Goal: Task Accomplishment & Management: Complete application form

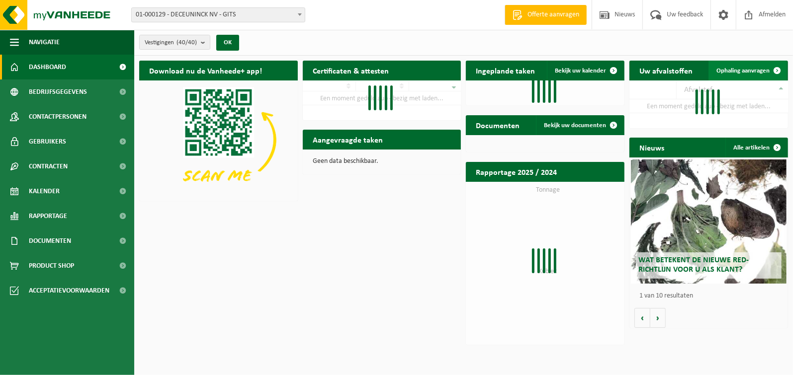
click at [750, 69] on span "Ophaling aanvragen" at bounding box center [742, 71] width 53 height 6
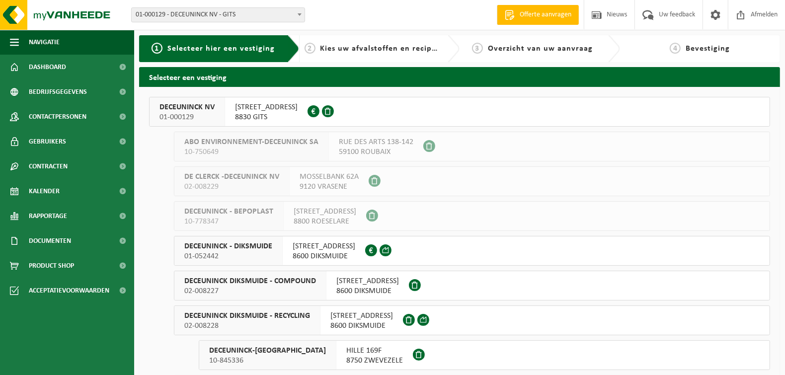
click at [739, 71] on h2 "Selecteer een vestiging" at bounding box center [459, 76] width 641 height 19
click at [230, 107] on div "BRUGGESTEENWEG 360 8830 GITS 0405.548.486" at bounding box center [266, 111] width 82 height 29
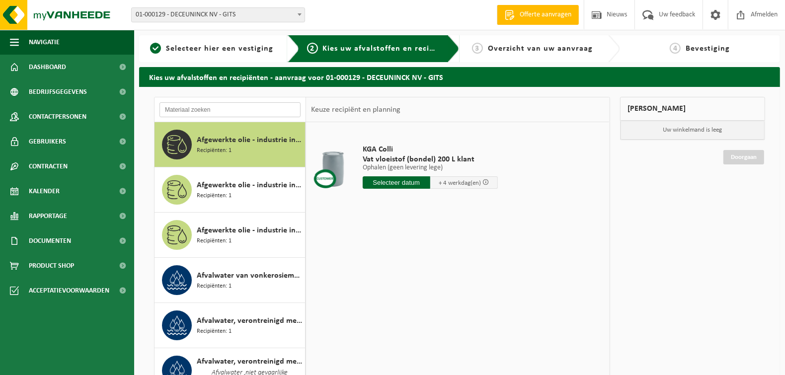
click at [211, 108] on input "text" at bounding box center [229, 109] width 141 height 15
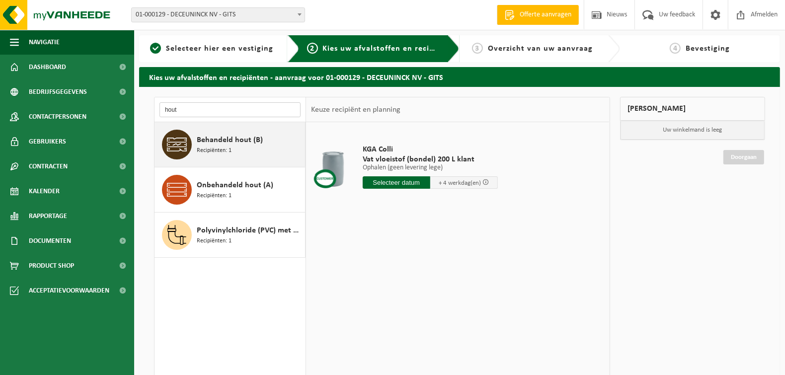
type input "hout"
click at [213, 148] on span "Recipiënten: 1" at bounding box center [214, 150] width 35 height 9
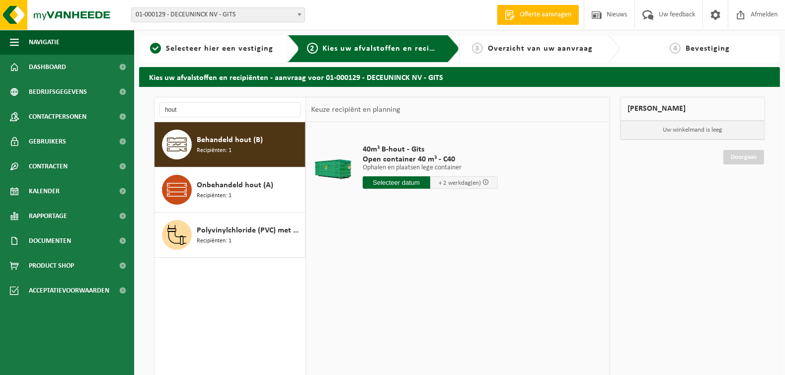
click at [401, 179] on input "text" at bounding box center [397, 182] width 68 height 12
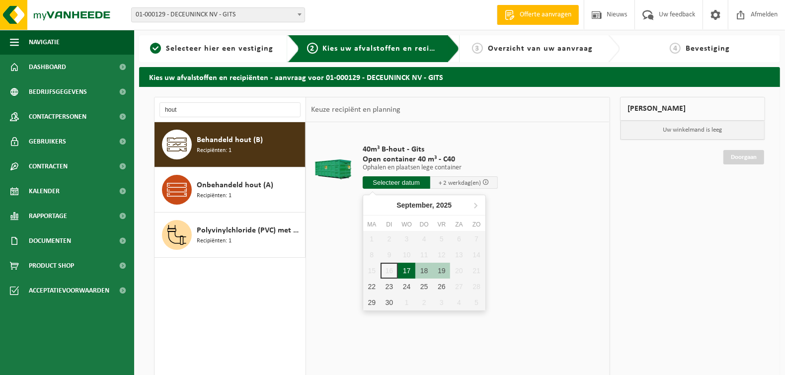
click at [411, 271] on div "17" at bounding box center [406, 271] width 17 height 16
type input "Van 2025-09-17"
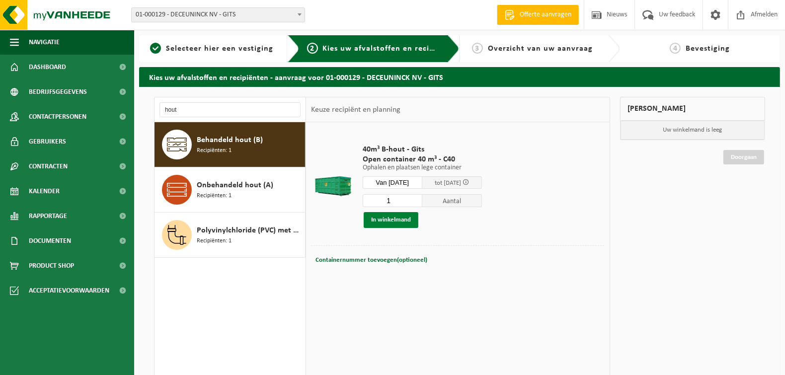
click at [387, 220] on button "In winkelmand" at bounding box center [391, 220] width 55 height 16
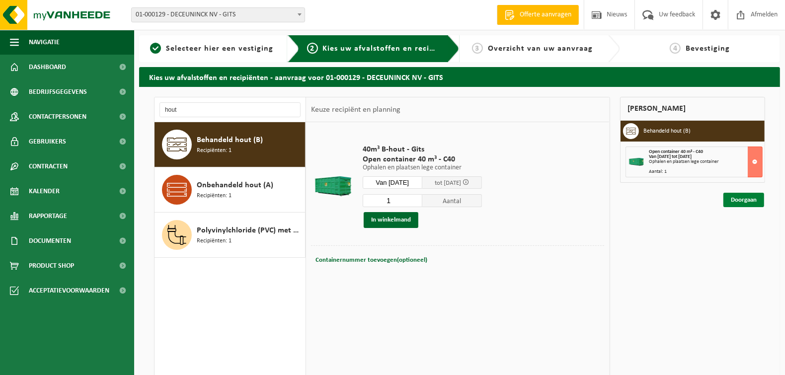
click at [745, 202] on link "Doorgaan" at bounding box center [743, 200] width 41 height 14
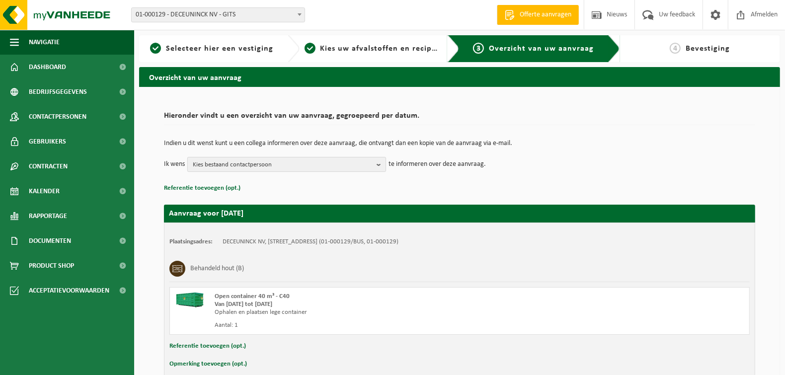
click at [380, 167] on b "button" at bounding box center [381, 165] width 9 height 14
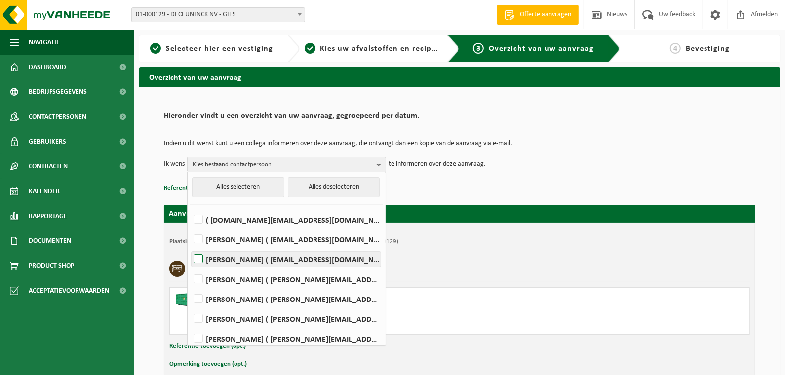
click at [199, 261] on label "LORENZO DE WISPELAERE ( lorenzo.dewispelaere@deceuninck.com )" at bounding box center [286, 259] width 189 height 15
click at [190, 247] on input "LORENZO DE WISPELAERE ( lorenzo.dewispelaere@deceuninck.com )" at bounding box center [190, 246] width 0 height 0
checkbox input "true"
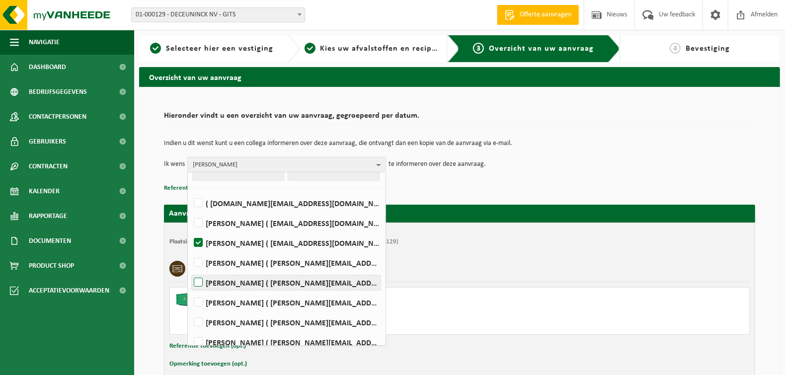
scroll to position [25, 0]
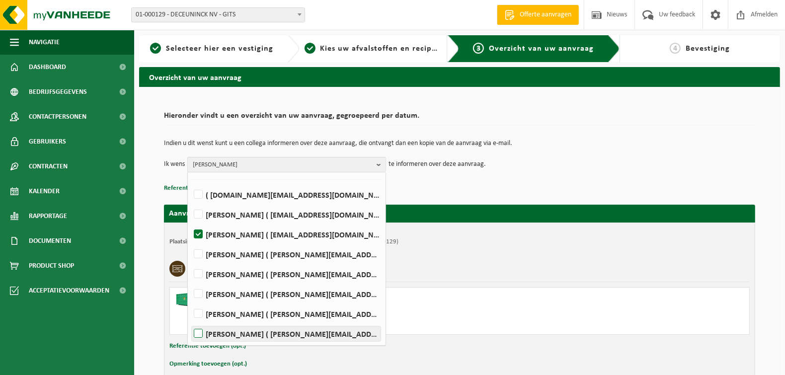
click at [201, 333] on label "PIETER VERZYCK ( pieter.verzyck@deceuninck.com )" at bounding box center [286, 333] width 189 height 15
click at [190, 321] on input "PIETER VERZYCK ( pieter.verzyck@deceuninck.com )" at bounding box center [190, 321] width 0 height 0
checkbox input "true"
click at [597, 152] on td "Indien u dit wenst kunt u een collega informeren over deze aanvraag, die ontvan…" at bounding box center [459, 148] width 591 height 17
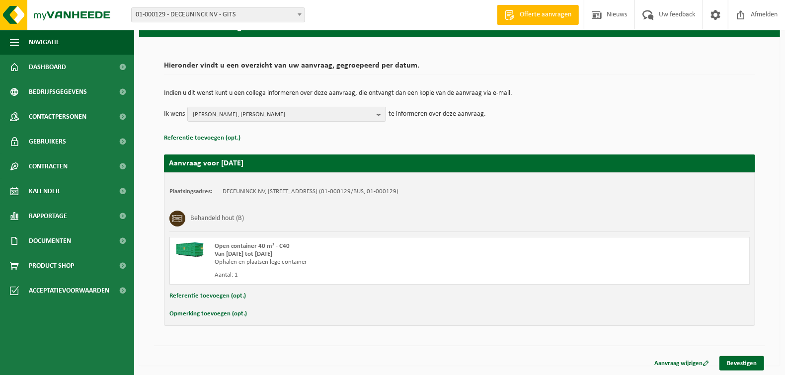
scroll to position [50, 0]
click at [731, 359] on link "Bevestigen" at bounding box center [741, 363] width 45 height 14
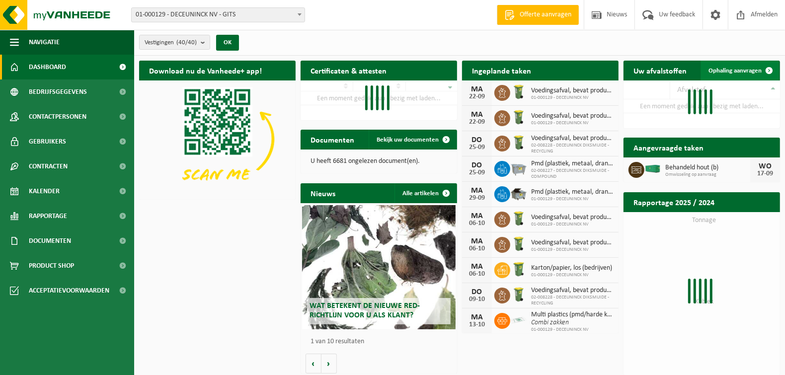
click at [750, 71] on span "Ophaling aanvragen" at bounding box center [735, 71] width 53 height 6
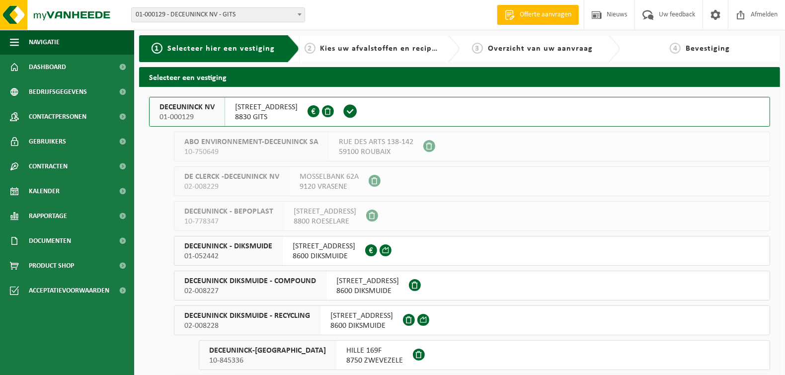
click at [202, 107] on span "DECEUNINCK NV" at bounding box center [186, 107] width 55 height 10
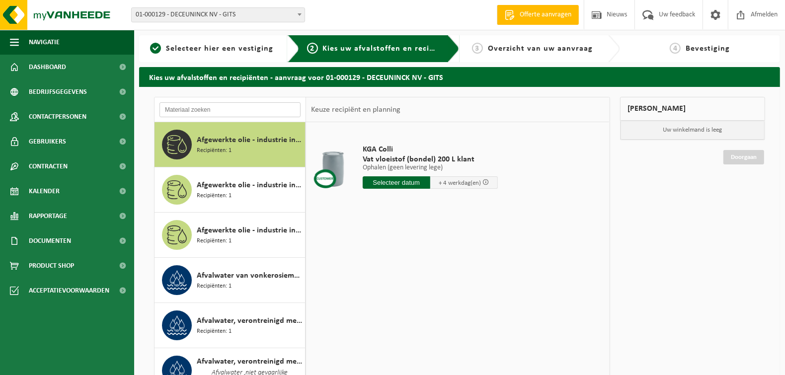
click at [227, 112] on input "text" at bounding box center [229, 109] width 141 height 15
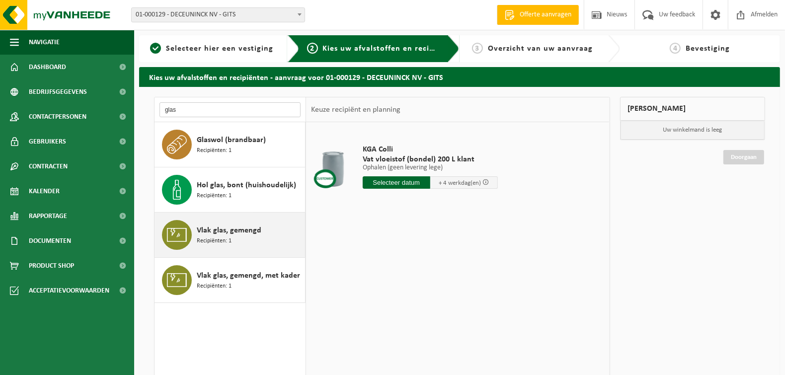
type input "glas"
click at [243, 230] on span "Vlak glas, gemengd" at bounding box center [229, 231] width 65 height 12
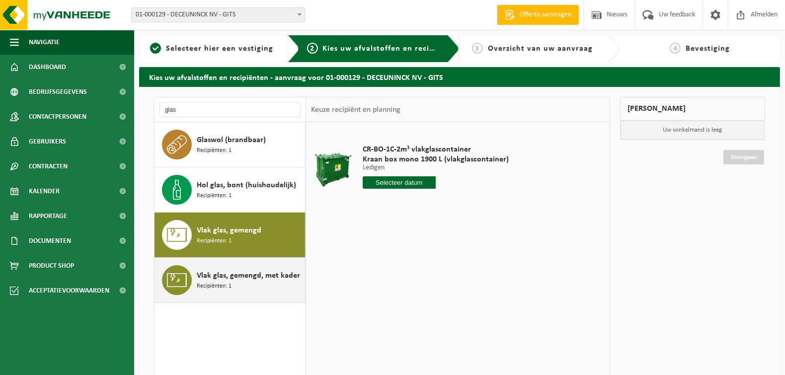
click at [226, 270] on span "Vlak glas, gemengd, met kader" at bounding box center [248, 276] width 103 height 12
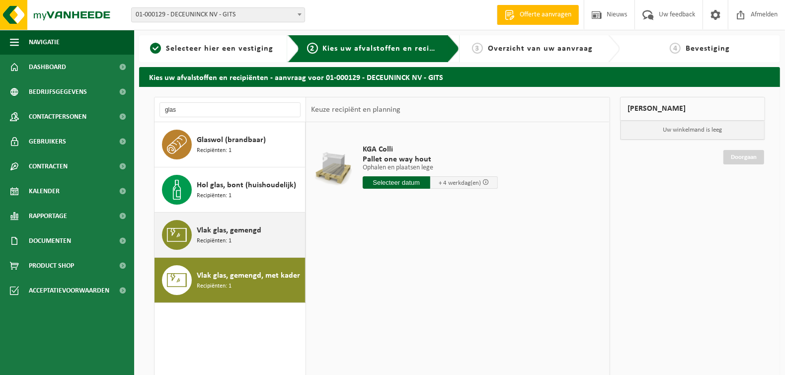
click at [239, 238] on div "Vlak glas, gemengd Recipiënten: 1" at bounding box center [250, 235] width 106 height 30
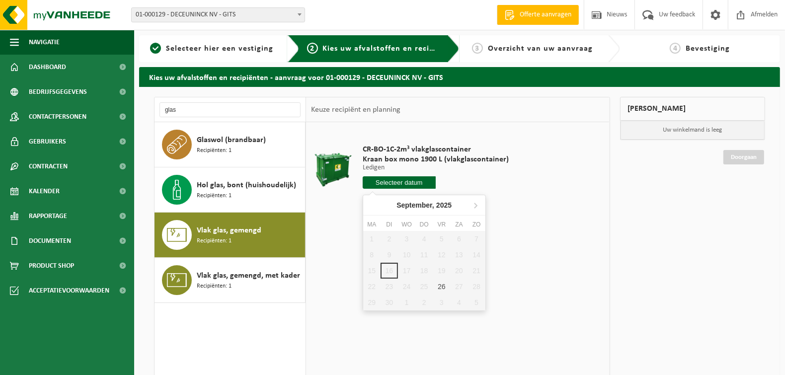
click at [404, 180] on input "text" at bounding box center [399, 182] width 73 height 12
click at [442, 288] on div "26" at bounding box center [441, 287] width 17 height 16
type input "Van 2025-09-26"
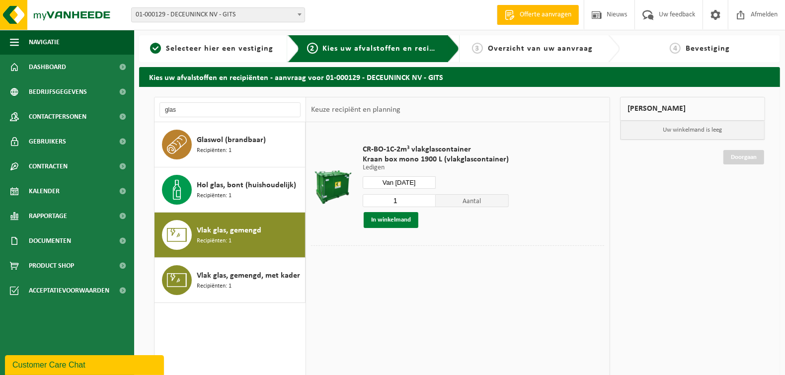
click at [390, 215] on button "In winkelmand" at bounding box center [391, 220] width 55 height 16
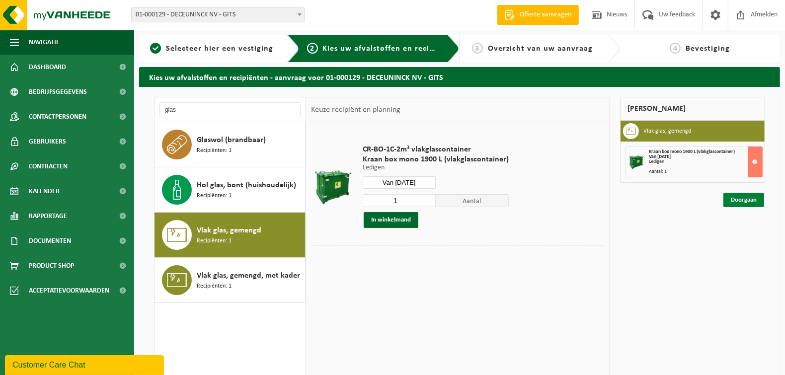
click at [739, 199] on link "Doorgaan" at bounding box center [743, 200] width 41 height 14
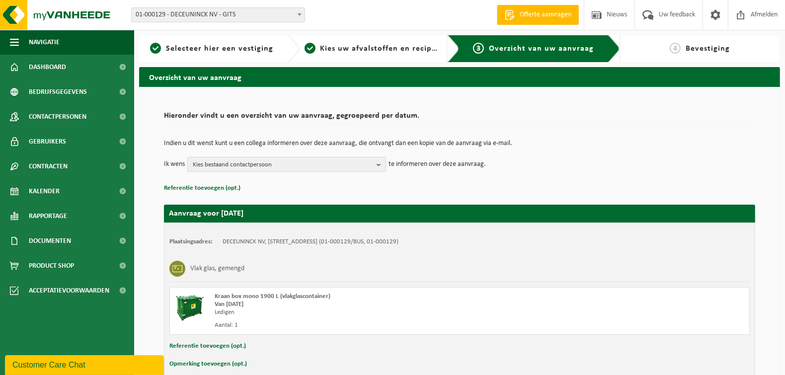
click at [384, 161] on b "button" at bounding box center [381, 165] width 9 height 14
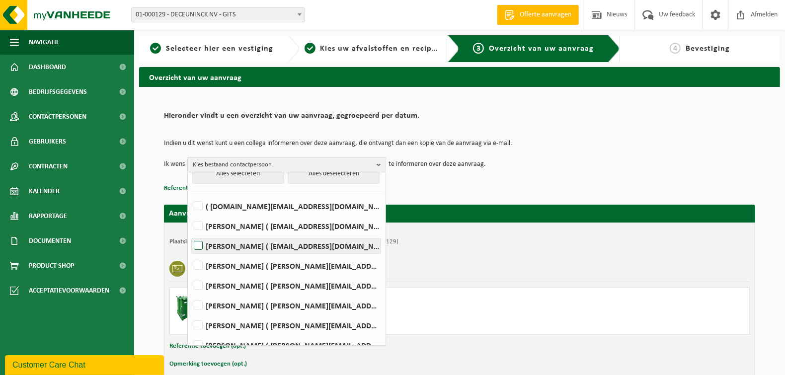
scroll to position [25, 0]
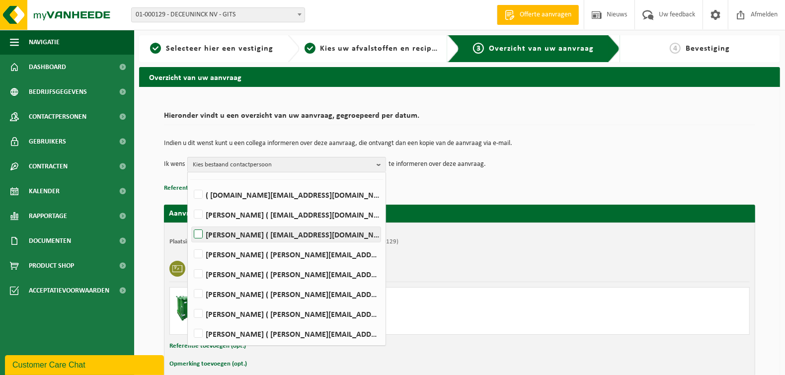
click at [196, 238] on label "[PERSON_NAME] ( [EMAIL_ADDRESS][DOMAIN_NAME] )" at bounding box center [286, 234] width 189 height 15
click at [190, 222] on input "[PERSON_NAME] ( [EMAIL_ADDRESS][DOMAIN_NAME] )" at bounding box center [190, 222] width 0 height 0
checkbox input "true"
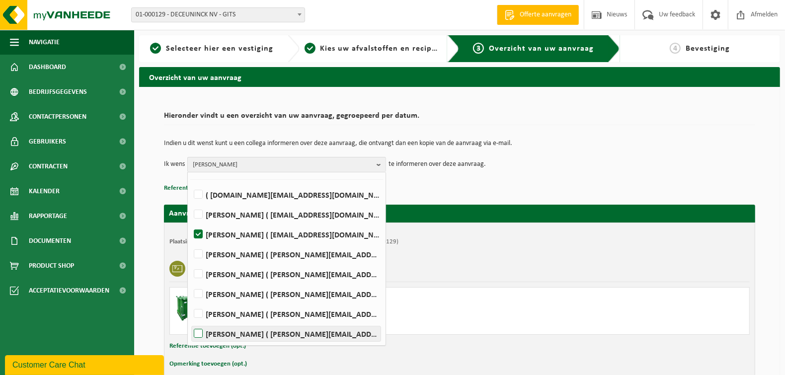
click at [196, 332] on label "[PERSON_NAME] ( [PERSON_NAME][EMAIL_ADDRESS][DOMAIN_NAME] )" at bounding box center [286, 333] width 189 height 15
click at [190, 321] on input "[PERSON_NAME] ( [PERSON_NAME][EMAIL_ADDRESS][DOMAIN_NAME] )" at bounding box center [190, 321] width 0 height 0
checkbox input "true"
click at [538, 180] on div "Indien u dit wenst kunt u een collega informeren over deze aanvraag, die ontvan…" at bounding box center [459, 156] width 591 height 52
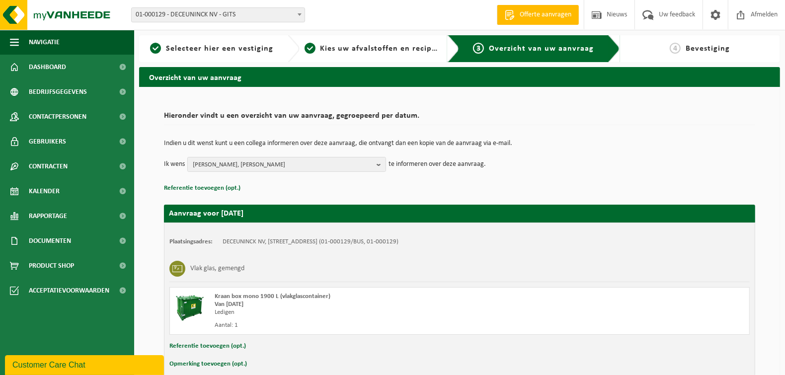
scroll to position [50, 0]
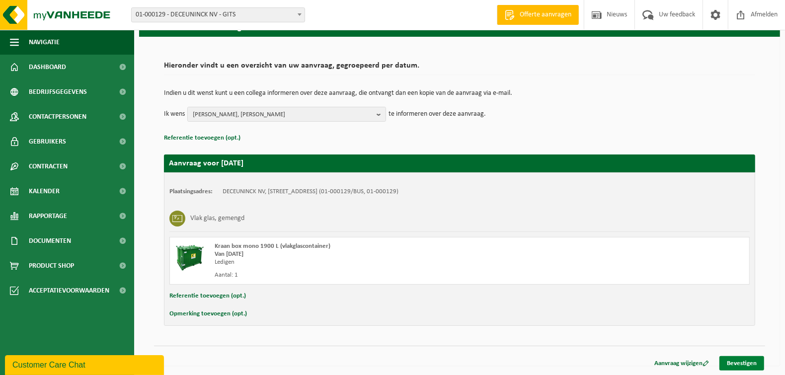
click at [735, 360] on link "Bevestigen" at bounding box center [741, 363] width 45 height 14
